Goal: Task Accomplishment & Management: Complete application form

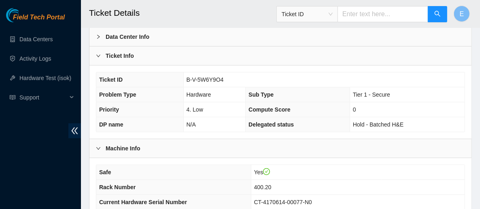
scroll to position [38, 0]
click at [295, 83] on td "B-V-5W6Y9O4" at bounding box center [323, 80] width 281 height 15
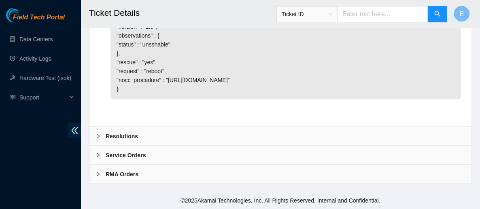
scroll to position [614, 0]
click at [199, 132] on div "Resolutions" at bounding box center [280, 136] width 382 height 19
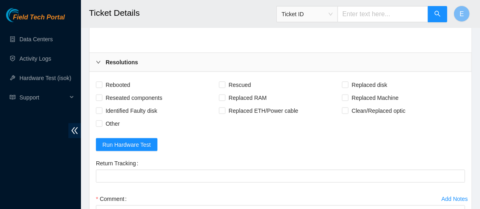
scroll to position [679, 0]
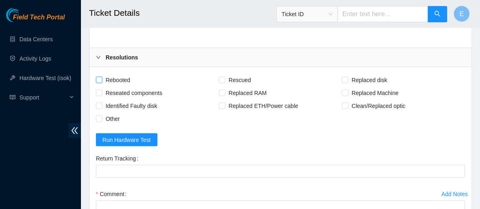
click at [110, 87] on span "Rebooted" at bounding box center [117, 80] width 31 height 13
click at [102, 83] on input "Rebooted" at bounding box center [99, 80] width 6 height 6
checkbox input "true"
click at [218, 87] on div "Rebooted" at bounding box center [157, 80] width 123 height 13
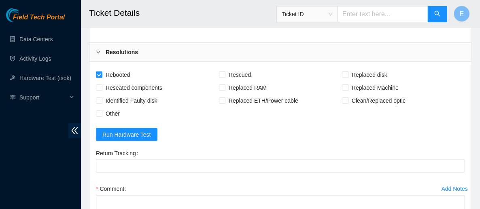
scroll to position [685, 0]
click at [225, 78] on span at bounding box center [222, 75] width 6 height 6
click at [225, 77] on input "Rescued" at bounding box center [222, 75] width 6 height 6
checkbox input "true"
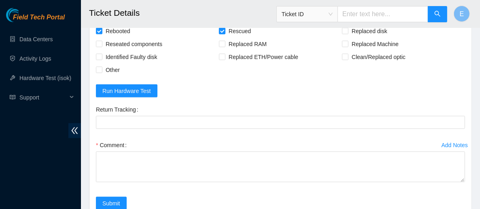
scroll to position [731, 0]
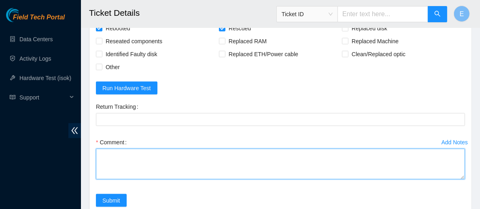
click at [158, 175] on textarea "Comment" at bounding box center [280, 164] width 369 height 31
paste textarea "Rebooted server Rescued and configured Isok:"
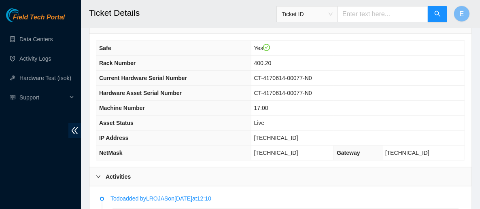
scroll to position [162, 0]
drag, startPoint x: 305, startPoint y: 133, endPoint x: 269, endPoint y: 136, distance: 36.6
click at [269, 136] on td "[TECHNICAL_ID]" at bounding box center [358, 138] width 214 height 15
copy span "[TECHNICAL_ID]"
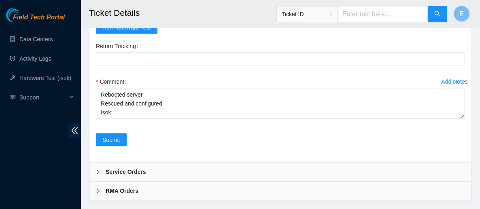
scroll to position [792, 0]
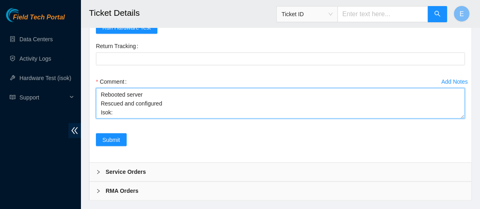
click at [137, 119] on textarea "Rebooted server Rescued and configured Isok:" at bounding box center [280, 103] width 369 height 31
paste textarea "23.77.200.37 : passed: ok N/A 23.77.200.36 : failed: unsshable (unknown error f…"
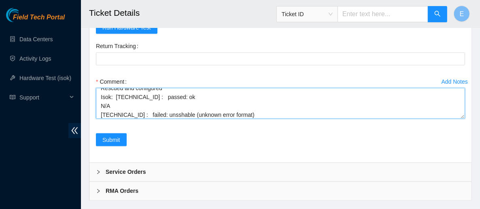
click at [124, 119] on textarea "Rebooted server Rescued and configured Isok: 23.77.200.37 : passed: ok N/A 23.7…" at bounding box center [280, 103] width 369 height 31
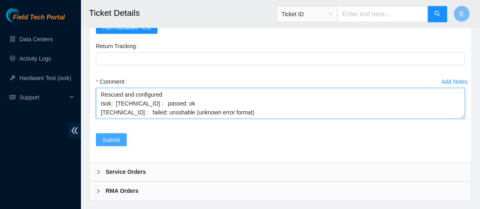
type textarea "Rebooted server Rescued and configured Isok: 23.77.200.37 : passed: ok 23.77.20…"
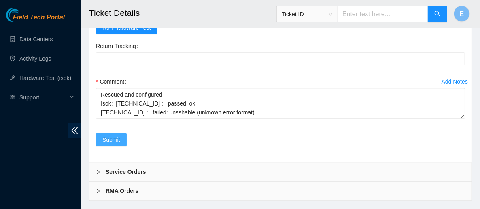
click at [114, 145] on span "Submit" at bounding box center [111, 140] width 18 height 9
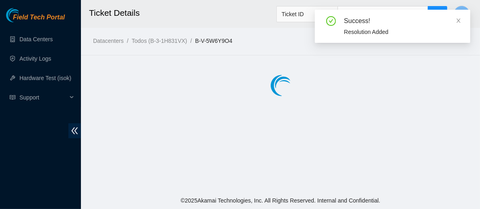
scroll to position [0, 0]
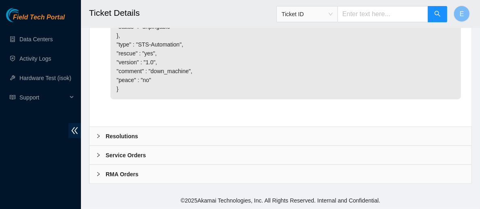
scroll to position [613, 0]
click at [166, 138] on div "Resolutions" at bounding box center [280, 136] width 382 height 19
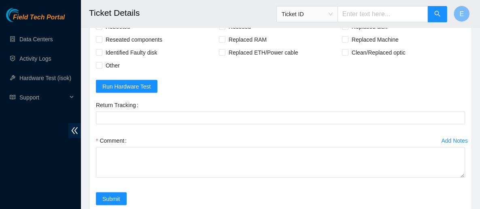
scroll to position [735, 0]
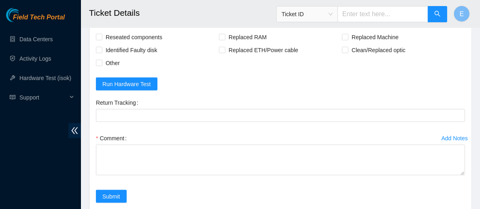
click at [128, 31] on span "Rebooted" at bounding box center [117, 24] width 31 height 13
click at [102, 27] on input "Rebooted" at bounding box center [99, 24] width 6 height 6
checkbox input "true"
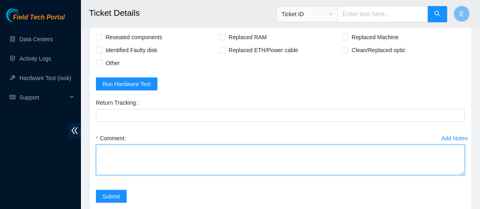
click at [123, 176] on textarea "Comment" at bounding box center [280, 160] width 369 height 31
type textarea "s"
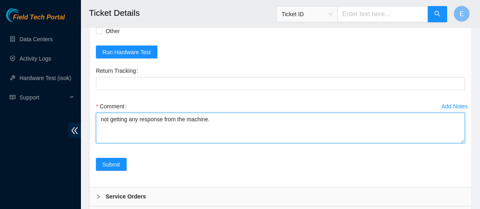
scroll to position [766, 0]
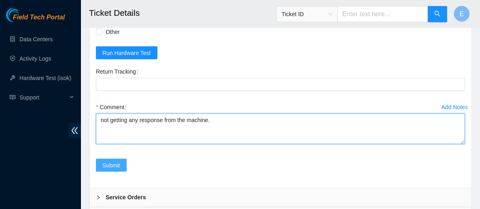
type textarea "not getting any response from the machine."
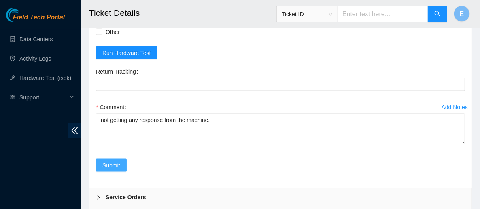
click at [120, 172] on button "Submit" at bounding box center [111, 165] width 31 height 13
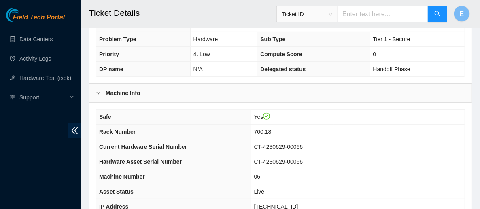
scroll to position [247, 0]
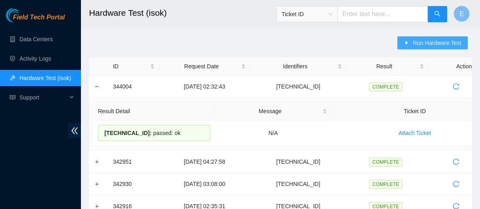
click at [410, 45] on icon "caret-right" at bounding box center [407, 43] width 6 height 6
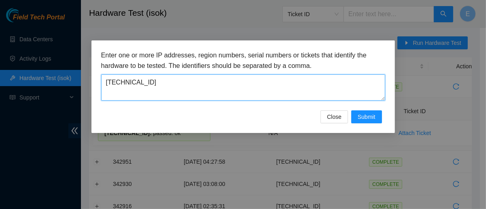
click at [217, 89] on textarea "[TECHNICAL_ID]" at bounding box center [243, 87] width 284 height 26
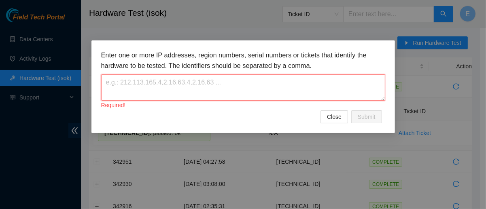
paste textarea "[TECHNICAL_ID]"
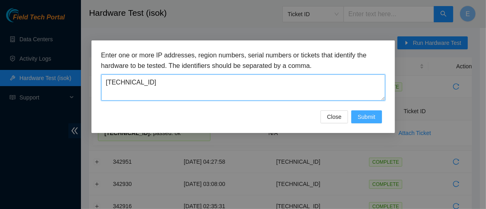
type textarea "[TECHNICAL_ID]"
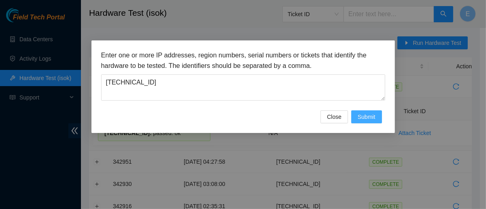
click at [371, 118] on span "Submit" at bounding box center [367, 117] width 18 height 9
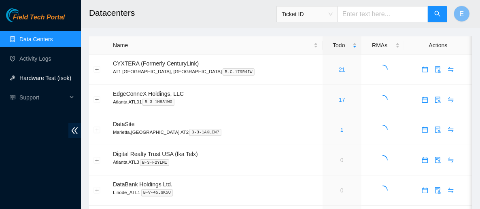
click at [58, 75] on link "Hardware Test (isok)" at bounding box center [45, 78] width 52 height 6
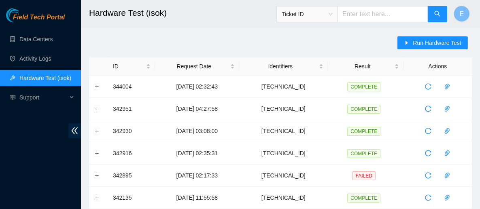
click at [421, 42] on span "Run Hardware Test" at bounding box center [437, 42] width 49 height 9
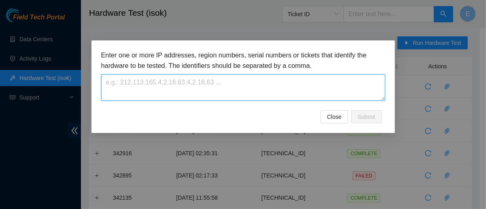
click at [231, 91] on textarea at bounding box center [243, 87] width 284 height 26
paste textarea "[TECHNICAL_ID]"
type textarea "[TECHNICAL_ID]"
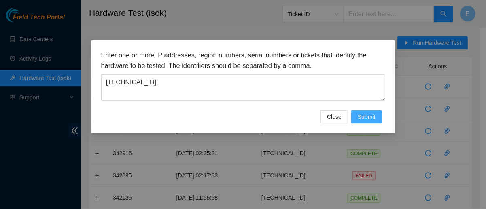
click at [363, 115] on span "Submit" at bounding box center [367, 117] width 18 height 9
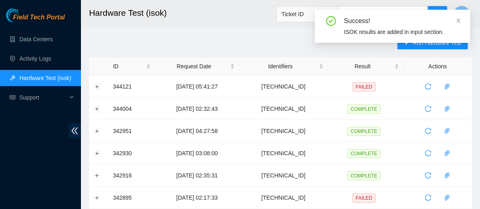
click at [461, 57] on div "Run Hardware Test" at bounding box center [435, 46] width 74 height 21
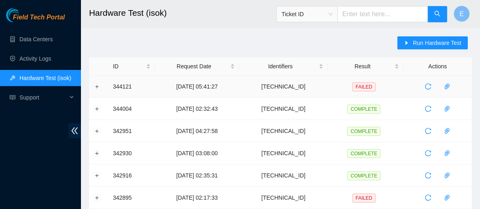
click at [324, 83] on td "[TECHNICAL_ID]" at bounding box center [283, 87] width 89 height 22
click at [424, 43] on span "Run Hardware Test" at bounding box center [437, 42] width 49 height 9
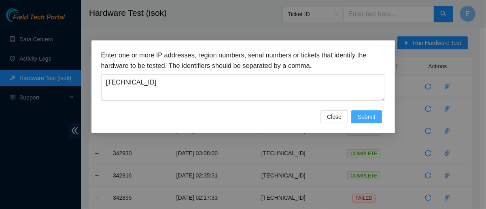
click at [372, 121] on span "Submit" at bounding box center [367, 117] width 18 height 9
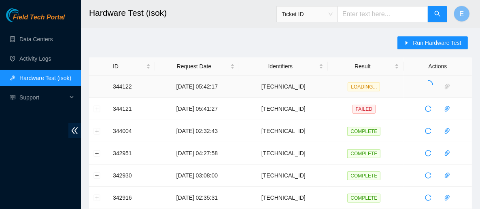
click at [426, 85] on icon "loading" at bounding box center [429, 85] width 10 height 10
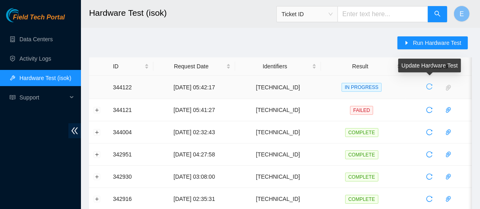
click at [428, 85] on icon "reload" at bounding box center [429, 86] width 6 height 6
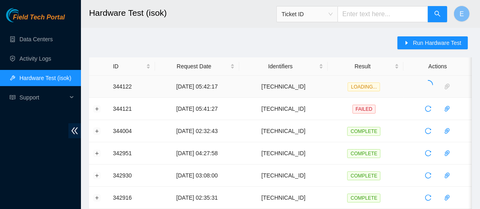
drag, startPoint x: 428, startPoint y: 85, endPoint x: 241, endPoint y: 47, distance: 191.3
click at [364, 87] on span "LOADING..." at bounding box center [364, 87] width 32 height 9
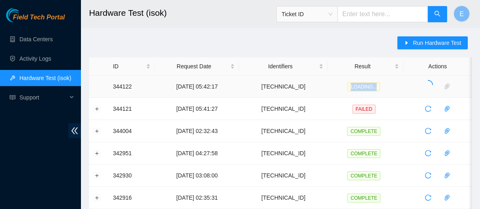
click at [409, 86] on td at bounding box center [438, 87] width 68 height 22
click at [428, 84] on icon "loading" at bounding box center [429, 85] width 10 height 10
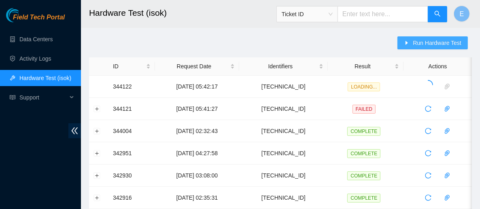
click at [426, 46] on span "Run Hardware Test" at bounding box center [437, 42] width 49 height 9
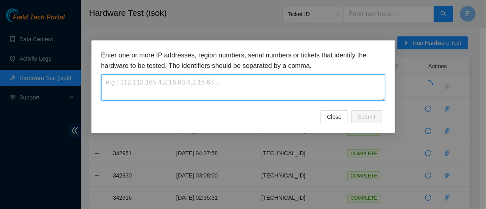
click at [296, 94] on textarea at bounding box center [243, 87] width 284 height 26
paste textarea "[TECHNICAL_ID]"
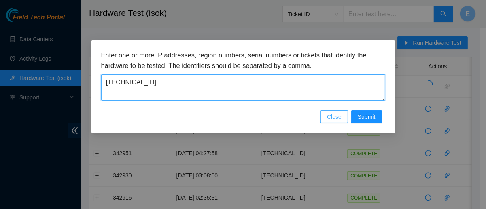
type textarea "[TECHNICAL_ID]"
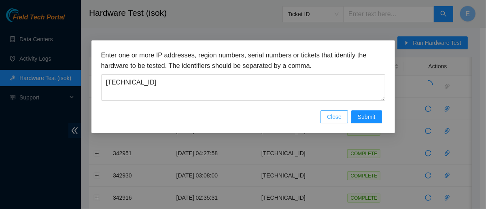
click at [336, 118] on span "Close" at bounding box center [334, 117] width 15 height 9
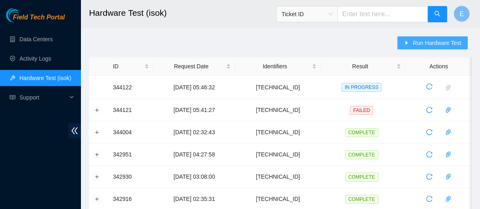
click at [430, 46] on span "Run Hardware Test" at bounding box center [437, 42] width 49 height 9
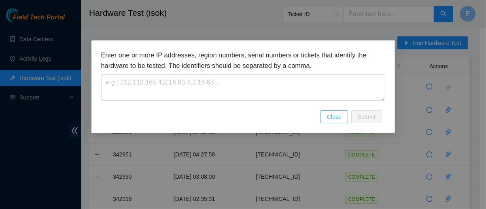
click at [335, 122] on button "Close" at bounding box center [335, 117] width 28 height 13
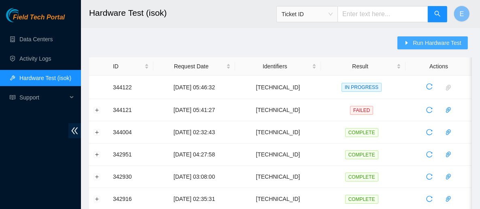
click at [421, 45] on span "Run Hardware Test" at bounding box center [437, 42] width 49 height 9
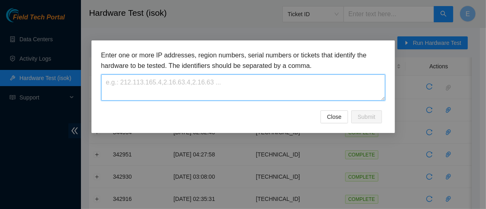
click at [241, 77] on textarea at bounding box center [243, 87] width 284 height 26
paste textarea "[TECHNICAL_ID]"
type textarea "[TECHNICAL_ID]"
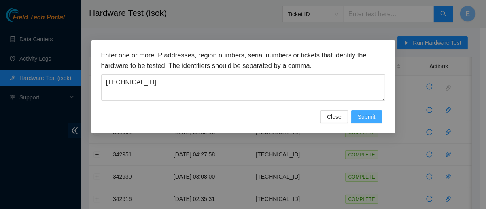
click at [363, 117] on span "Submit" at bounding box center [367, 117] width 18 height 9
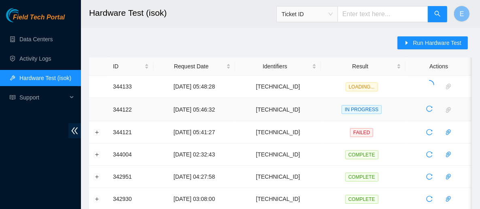
drag, startPoint x: 363, startPoint y: 117, endPoint x: 373, endPoint y: 119, distance: 10.3
click at [373, 119] on td "IN PROGRESS" at bounding box center [363, 109] width 85 height 23
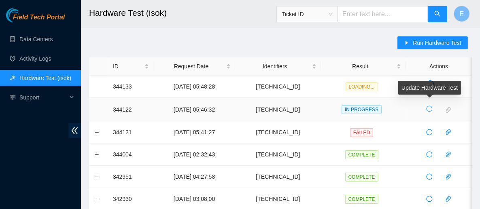
click at [427, 112] on button "button" at bounding box center [429, 108] width 13 height 13
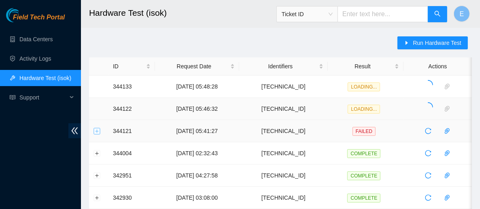
click at [96, 130] on button "Expand row" at bounding box center [97, 131] width 6 height 6
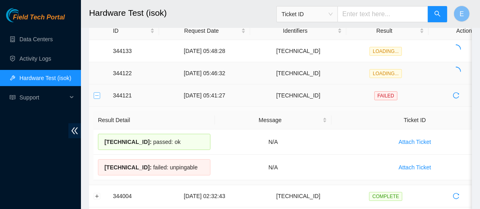
scroll to position [37, 0]
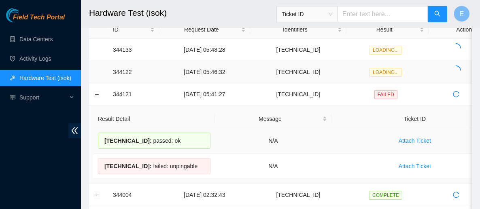
drag, startPoint x: 177, startPoint y: 138, endPoint x: 105, endPoint y: 141, distance: 71.3
click at [105, 141] on div "[TECHNICAL_ID] : passed: ok" at bounding box center [154, 141] width 113 height 16
copy div "[TECHNICAL_ID] : passed: ok"
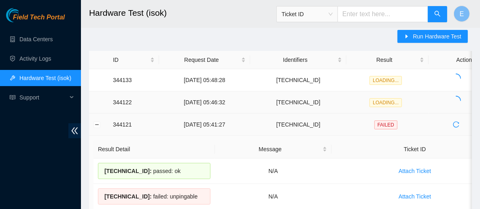
scroll to position [0, 0]
click at [98, 129] on td at bounding box center [98, 125] width 19 height 22
click at [96, 123] on button "Collapse row" at bounding box center [97, 124] width 6 height 6
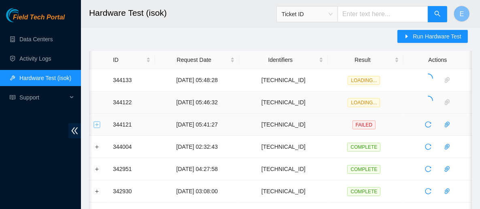
scroll to position [0, 0]
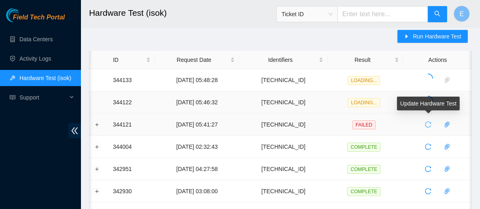
click at [427, 122] on icon "reload" at bounding box center [428, 124] width 6 height 6
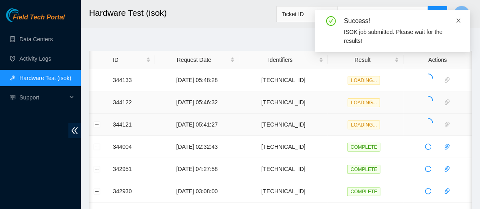
click at [458, 20] on icon "close" at bounding box center [459, 21] width 6 height 6
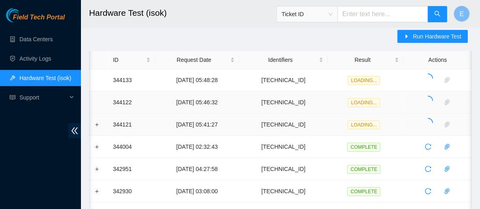
click at [98, 120] on td at bounding box center [98, 125] width 19 height 22
click at [97, 124] on button "Expand row" at bounding box center [97, 124] width 6 height 6
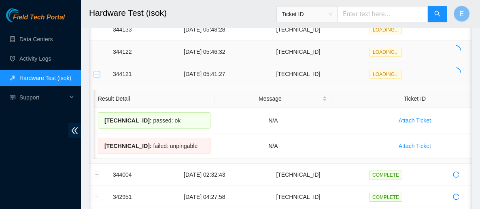
scroll to position [23, 0]
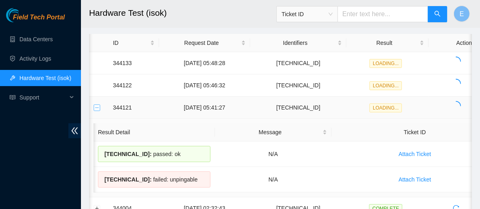
click at [96, 107] on button "Collapse row" at bounding box center [97, 107] width 6 height 6
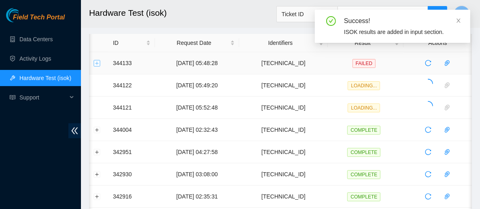
click at [96, 65] on button "Expand row" at bounding box center [97, 63] width 6 height 6
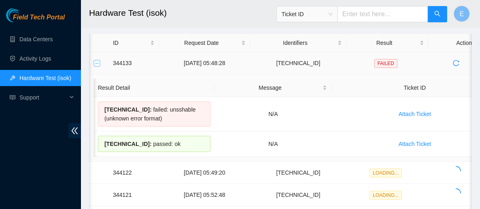
click at [96, 62] on button "Collapse row" at bounding box center [97, 63] width 6 height 6
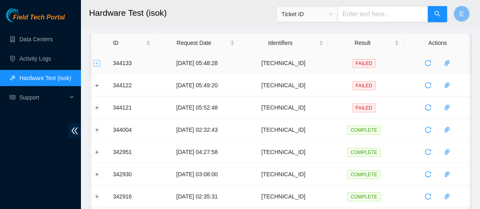
click at [100, 64] on button "Expand row" at bounding box center [97, 63] width 6 height 6
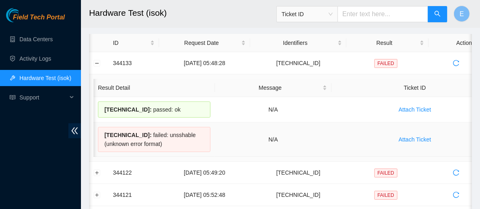
drag, startPoint x: 104, startPoint y: 107, endPoint x: 170, endPoint y: 147, distance: 77.7
click at [170, 147] on tbody "[TECHNICAL_ID] : passed: ok N/A Attach Ticket [TECHNICAL_ID] : failed: unsshabl…" at bounding box center [296, 127] width 405 height 60
copy tbody "[TECHNICAL_ID] : passed: ok N/A Attach Ticket [TECHNICAL_ID] : failed: unsshabl…"
click at [51, 59] on link "Activity Logs" at bounding box center [35, 58] width 32 height 6
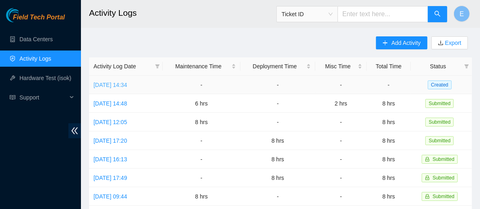
click at [123, 87] on link "[DATE] 14:34" at bounding box center [111, 85] width 34 height 6
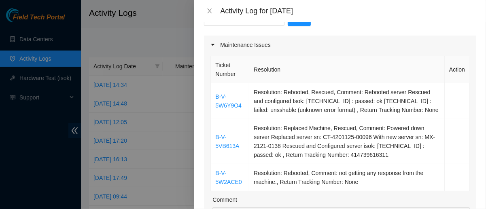
scroll to position [117, 0]
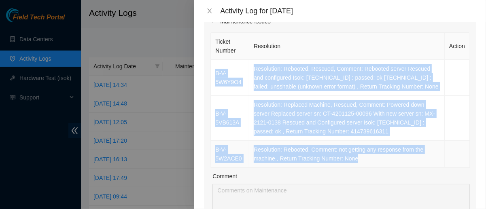
drag, startPoint x: 215, startPoint y: 73, endPoint x: 360, endPoint y: 160, distance: 169.1
click at [360, 160] on tbody "B-V-5W6Y9O4 Resolution: Rebooted, Rescued, Comment: Rebooted server Rescued and…" at bounding box center [340, 114] width 259 height 108
copy tbody "B-V-5W6Y9O4 Resolution: Rebooted, Rescued, Comment: Rebooted server Rescued and…"
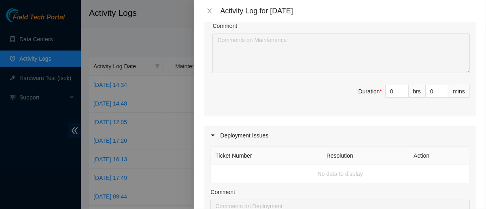
scroll to position [268, 0]
click at [400, 91] on span "Decrease Value" at bounding box center [404, 93] width 9 height 7
click at [387, 88] on input "0" at bounding box center [397, 91] width 23 height 12
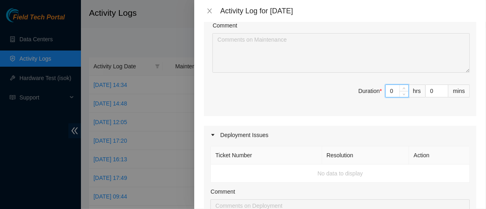
type input "t"
type input "4"
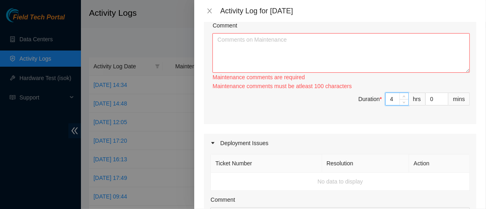
type input "4"
click at [334, 40] on textarea "Comment" at bounding box center [342, 53] width 258 height 40
paste textarea "B-V-5W6Y9O4 Resolution: Rebooted, Rescued, Comment: Rebooted server Rescued and…"
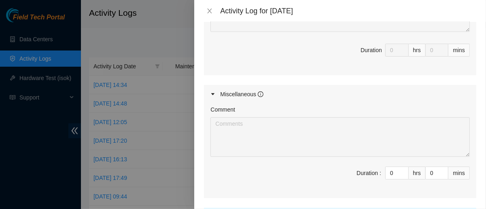
scroll to position [476, 0]
type textarea "B-V-5W6Y9O4 Resolution: Rebooted, Rescued, Comment: Rebooted server Rescued and…"
click at [387, 170] on input "0" at bounding box center [397, 172] width 23 height 12
type input "4"
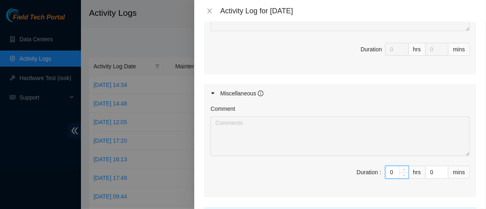
type input "8"
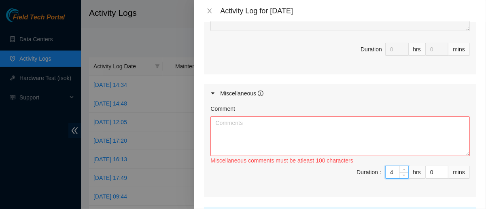
type input "4"
click at [301, 119] on textarea "Comment" at bounding box center [341, 137] width 260 height 40
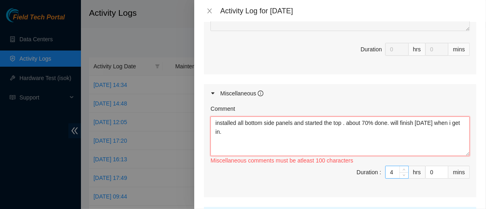
type textarea "installed all bottom side panels and started the top . about 70% done. will fin…"
click at [389, 168] on input "4" at bounding box center [397, 172] width 23 height 12
type input "4"
type input "2"
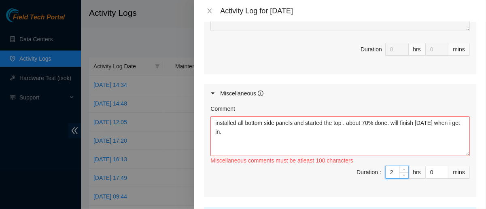
type input "6"
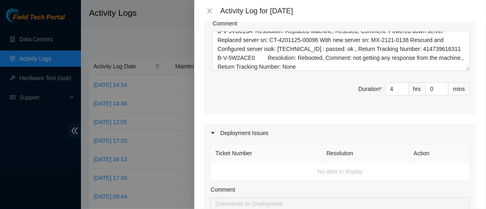
scroll to position [266, 0]
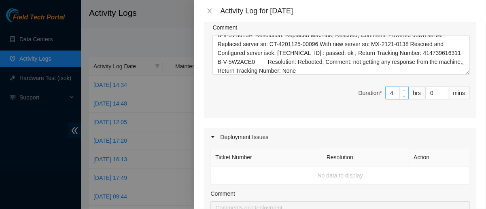
type input "2"
click at [390, 92] on input "4" at bounding box center [397, 93] width 23 height 12
type input "6"
type input "8"
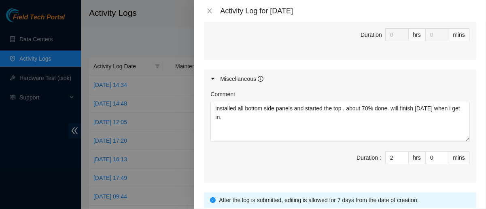
scroll to position [549, 0]
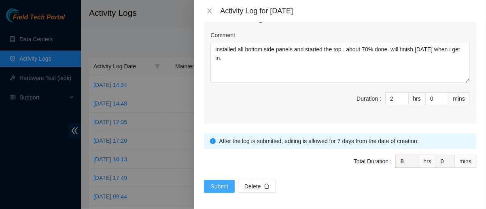
type input "6"
click at [221, 186] on span "Submit" at bounding box center [220, 186] width 18 height 9
